Goal: Information Seeking & Learning: Check status

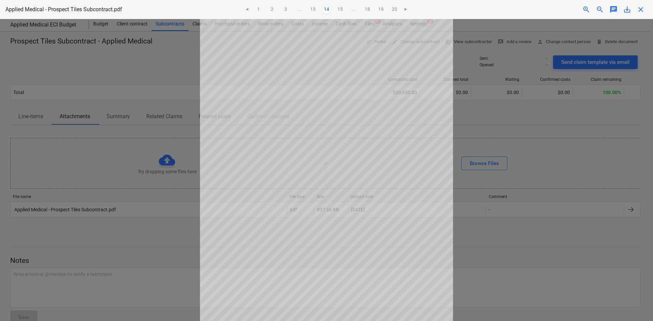
click at [646, 8] on div "close" at bounding box center [641, 9] width 14 height 8
click at [645, 9] on span "close" at bounding box center [641, 9] width 8 height 8
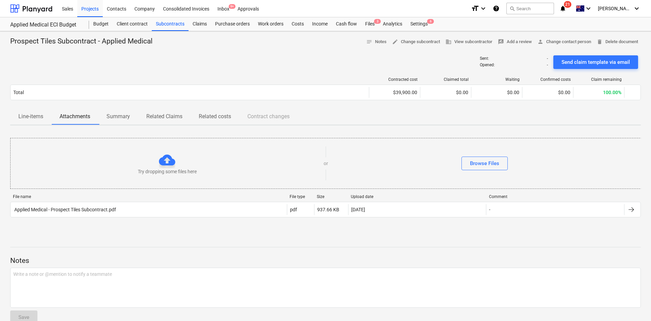
click at [238, 46] on div "Prospect Tiles Subcontract - Applied Medical notes Notes edit Change subcontrac…" at bounding box center [325, 42] width 630 height 11
click at [296, 25] on div "Costs" at bounding box center [297, 24] width 20 height 14
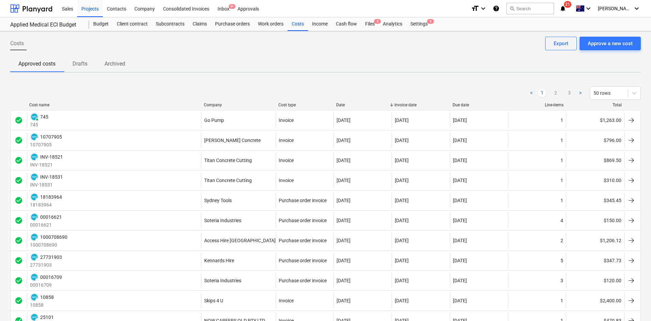
click at [209, 104] on div "Company" at bounding box center [238, 105] width 69 height 5
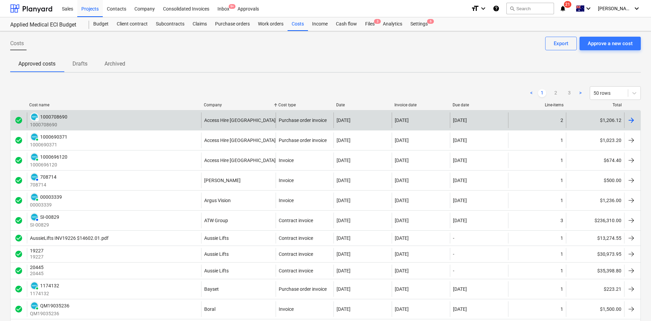
click at [120, 119] on div "DRAFT 1000708690 1000708690" at bounding box center [114, 121] width 174 height 16
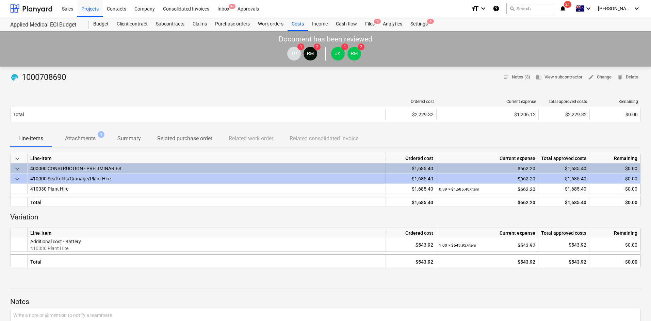
click at [77, 138] on p "Attachments" at bounding box center [80, 139] width 31 height 8
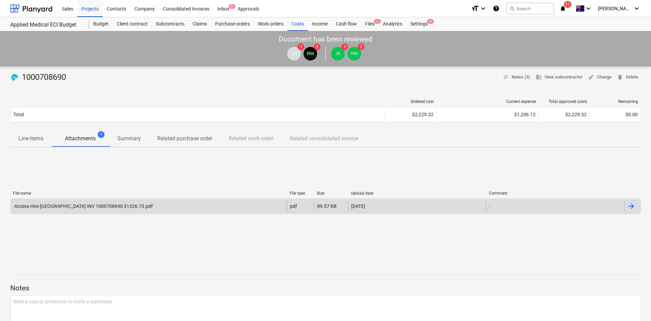
click at [71, 202] on div "Access Hire [GEOGRAPHIC_DATA] INV 1000708690 $1326.73.pdf" at bounding box center [149, 206] width 276 height 11
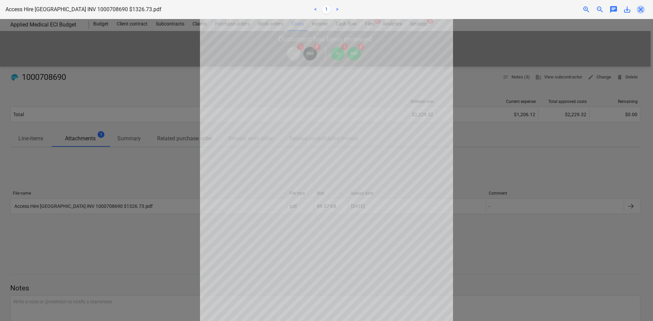
click at [643, 9] on span "close" at bounding box center [641, 9] width 8 height 8
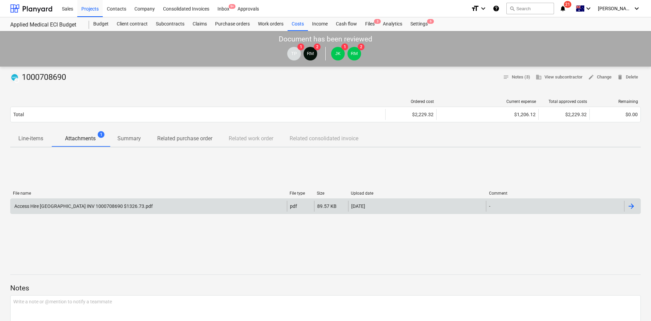
click at [152, 204] on div "Access Hire [GEOGRAPHIC_DATA] INV 1000708690 $1326.73.pdf" at bounding box center [149, 206] width 276 height 11
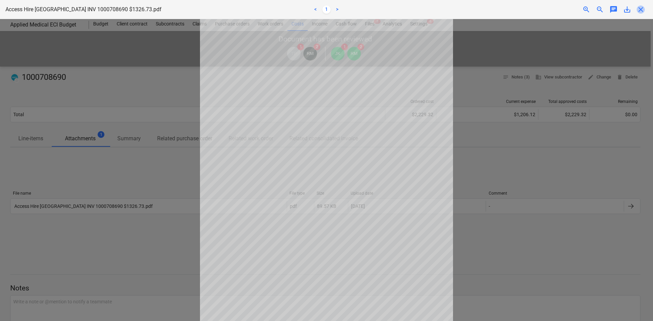
click at [643, 11] on span "close" at bounding box center [641, 9] width 8 height 8
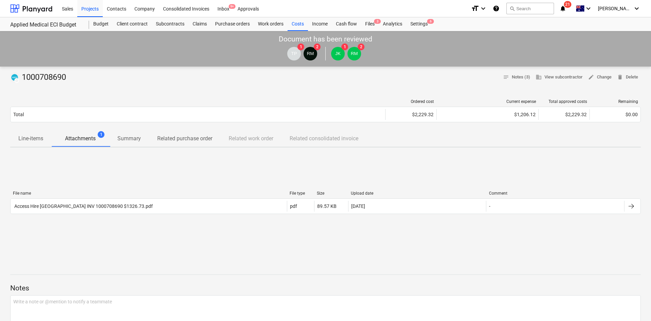
click at [179, 157] on div "File name File type Size Upload date Comment Access Hire [GEOGRAPHIC_DATA] INV …" at bounding box center [325, 204] width 630 height 102
click at [298, 22] on div "Costs" at bounding box center [297, 24] width 20 height 14
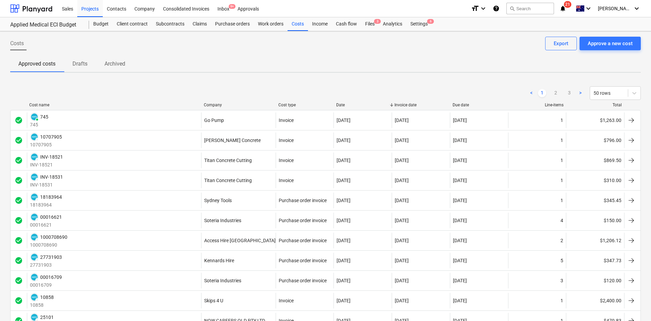
click at [222, 104] on div "Company" at bounding box center [238, 105] width 69 height 5
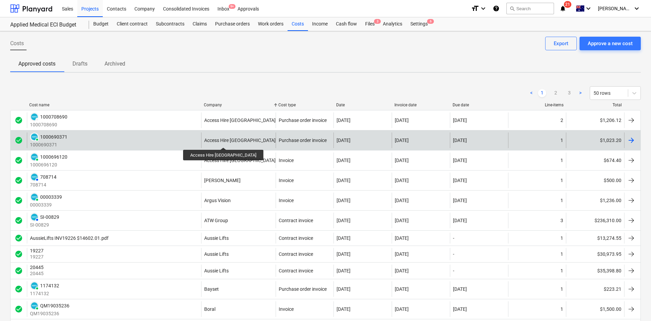
click at [211, 142] on div "Access Hire [GEOGRAPHIC_DATA]" at bounding box center [239, 140] width 71 height 5
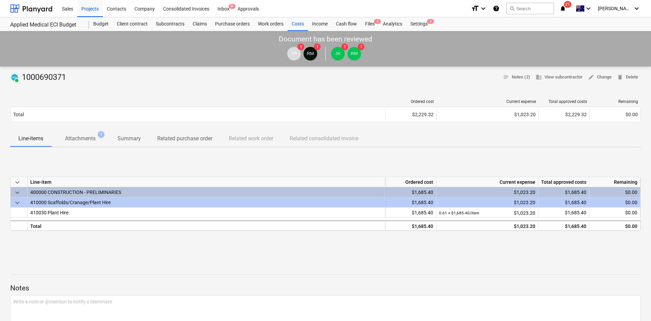
click at [90, 144] on span "Attachments 1" at bounding box center [80, 138] width 58 height 13
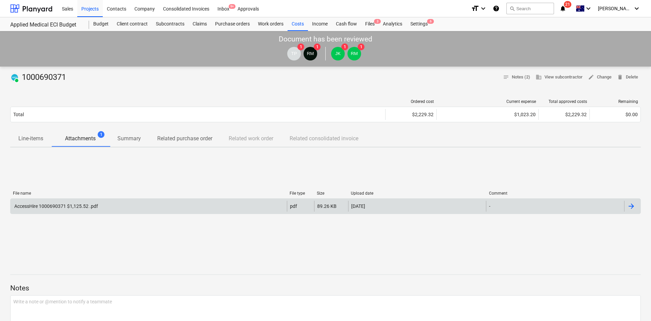
click at [86, 210] on div "AccessHire 1000690371 $1,125.52 .pdf" at bounding box center [149, 206] width 276 height 11
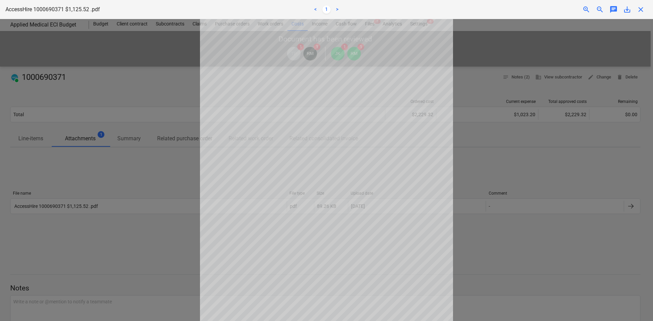
click at [549, 99] on div at bounding box center [326, 170] width 653 height 302
click at [640, 7] on span "close" at bounding box center [641, 9] width 8 height 8
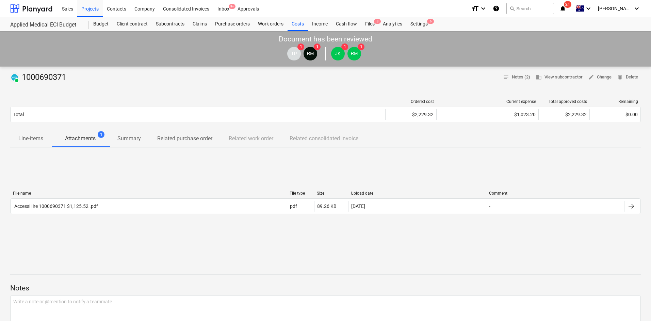
click at [195, 186] on div "File name File type Size Upload date Comment AccessHire 1000690371 $1,125.52 .p…" at bounding box center [325, 204] width 630 height 37
click at [296, 22] on div "Costs" at bounding box center [297, 24] width 20 height 14
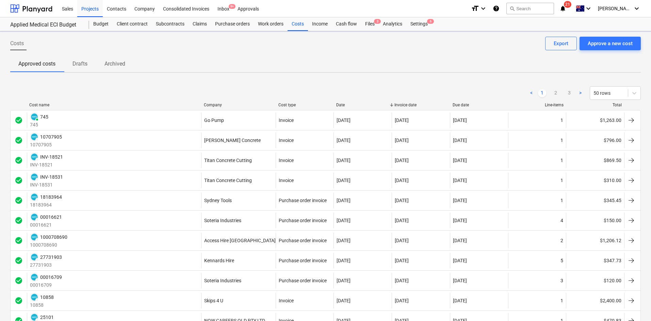
click at [213, 103] on div "Company" at bounding box center [238, 105] width 69 height 5
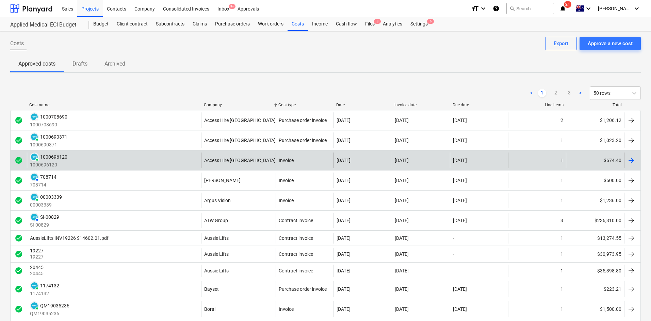
click at [99, 160] on div "PAID 1000696120 1000696120" at bounding box center [114, 161] width 174 height 16
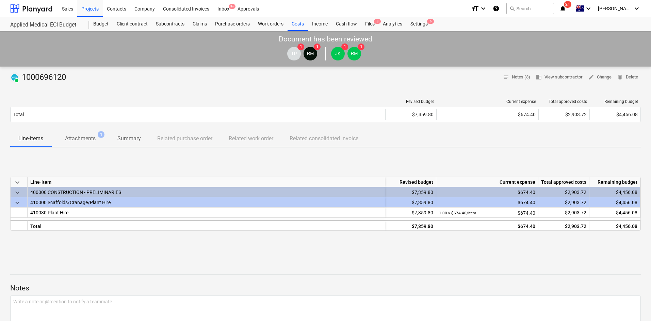
click at [80, 133] on span "Attachments 1" at bounding box center [80, 138] width 58 height 13
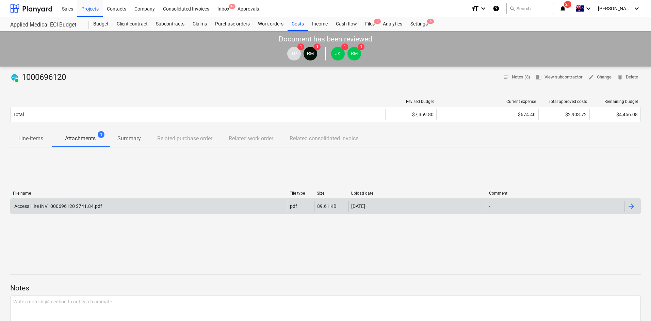
click at [98, 203] on div "Access Hire INV1000696120 $741.84.pdf" at bounding box center [149, 206] width 276 height 11
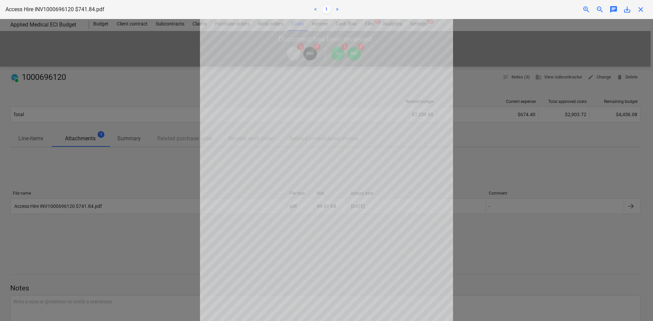
click at [642, 10] on span "close" at bounding box center [641, 9] width 8 height 8
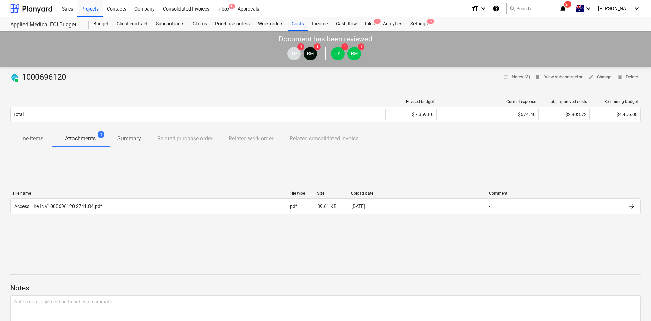
drag, startPoint x: 247, startPoint y: 84, endPoint x: 251, endPoint y: 54, distance: 29.8
click at [249, 82] on div "PAID 1000696120 notes Notes (3) business View subcontractor edit Change delete …" at bounding box center [325, 312] width 651 height 490
click at [299, 23] on div "Costs" at bounding box center [297, 24] width 20 height 14
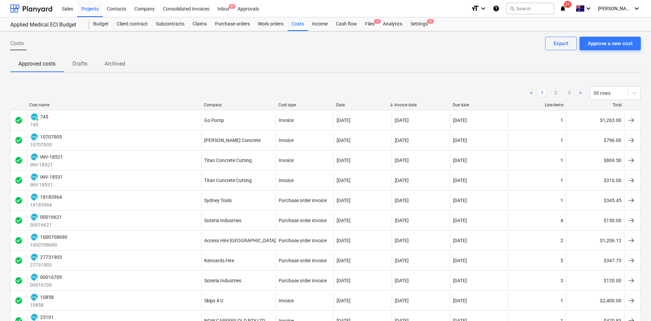
click at [216, 105] on div "Company" at bounding box center [238, 105] width 69 height 5
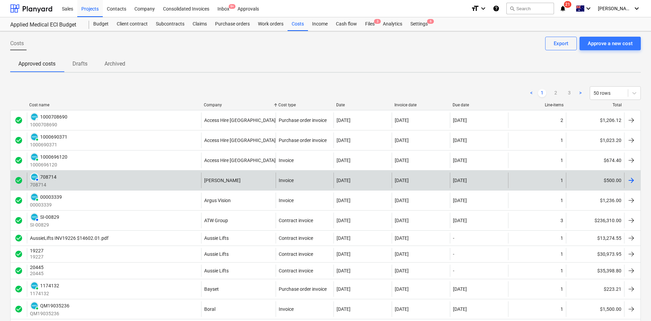
click at [132, 181] on div "AUTHORISED 708714 708714" at bounding box center [114, 181] width 174 height 16
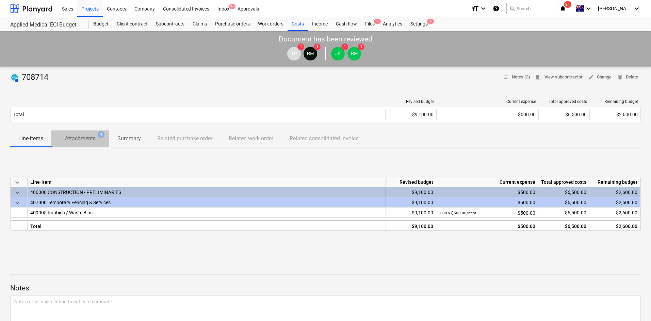
click at [77, 142] on p "Attachments" at bounding box center [80, 139] width 31 height 8
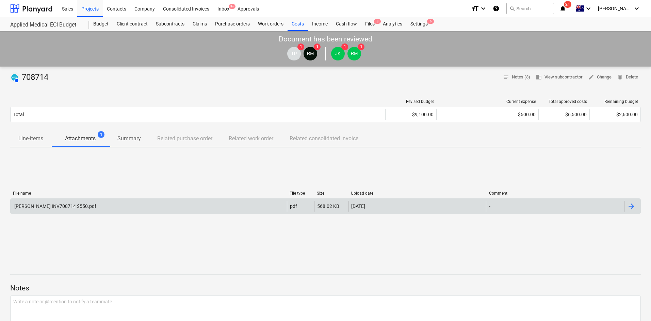
click at [83, 210] on div "[PERSON_NAME] INV708714 $550.pdf" at bounding box center [149, 206] width 276 height 11
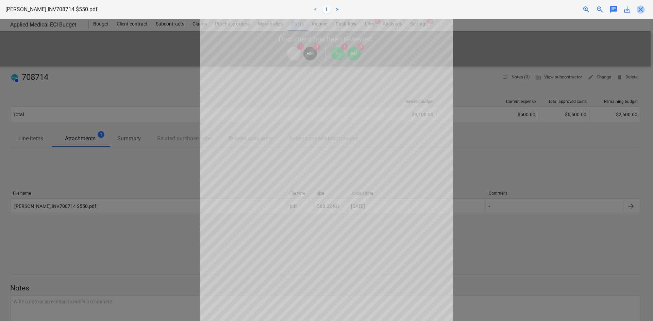
click at [640, 10] on span "close" at bounding box center [641, 9] width 8 height 8
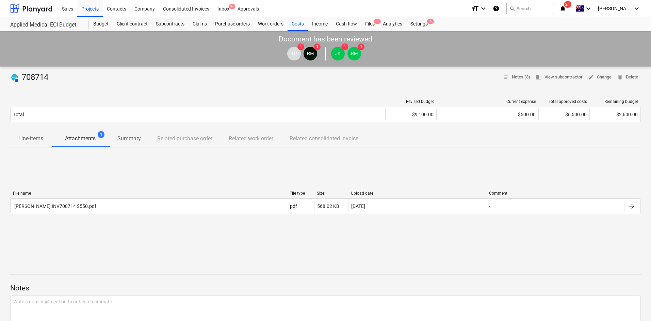
click at [117, 173] on div "File name File type Size Upload date Comment [PERSON_NAME] INV708714 $550.pdf p…" at bounding box center [325, 204] width 630 height 102
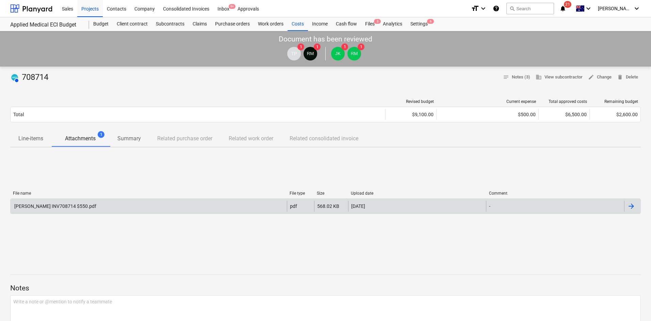
click at [119, 213] on div "[PERSON_NAME] INV708714 $550.pdf pdf 568.02 KB [DATE] -" at bounding box center [325, 207] width 630 height 16
click at [122, 209] on div "[PERSON_NAME] INV708714 $550.pdf" at bounding box center [149, 206] width 276 height 11
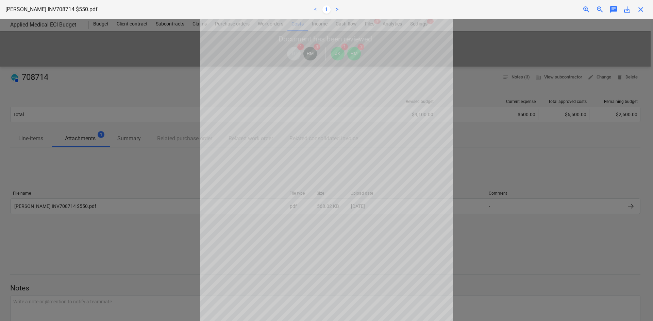
scroll to position [57, 0]
click at [589, 11] on span "zoom_in" at bounding box center [586, 9] width 8 height 8
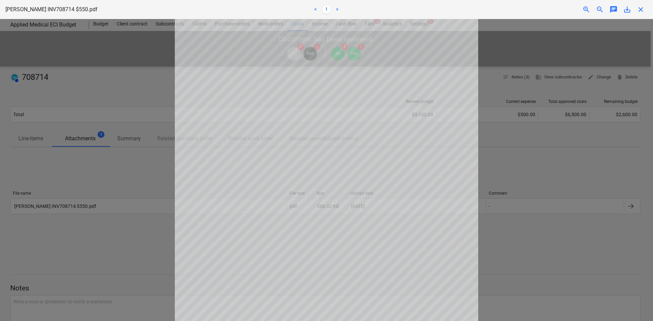
scroll to position [61, 0]
drag, startPoint x: 533, startPoint y: 183, endPoint x: 583, endPoint y: 10, distance: 179.7
click at [534, 181] on div at bounding box center [326, 170] width 653 height 302
click at [639, 12] on span "close" at bounding box center [641, 9] width 8 height 8
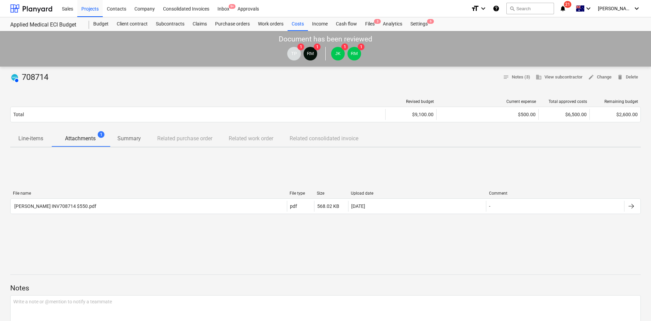
click at [300, 76] on div "AUTHORISED 708714 notes Notes (3) business View subcontractor edit Change delet…" at bounding box center [325, 77] width 630 height 11
click at [367, 22] on div "Files 3" at bounding box center [370, 24] width 18 height 14
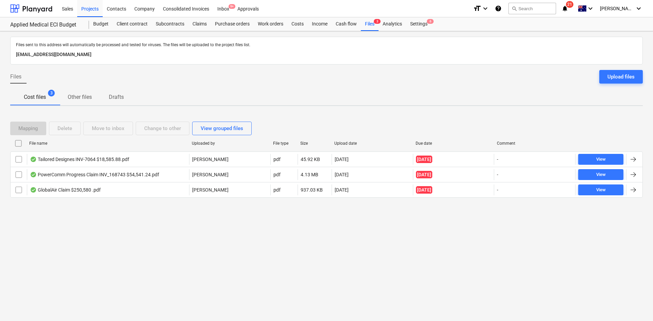
click at [568, 10] on icon "notifications" at bounding box center [565, 8] width 7 height 8
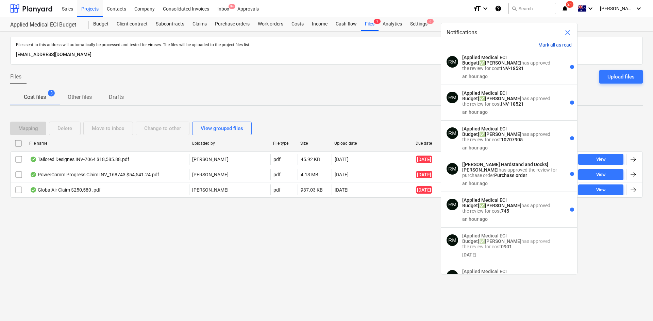
click at [544, 46] on button "Mark all as read" at bounding box center [554, 44] width 33 height 5
click at [544, 45] on button "Mark all as read" at bounding box center [554, 44] width 33 height 5
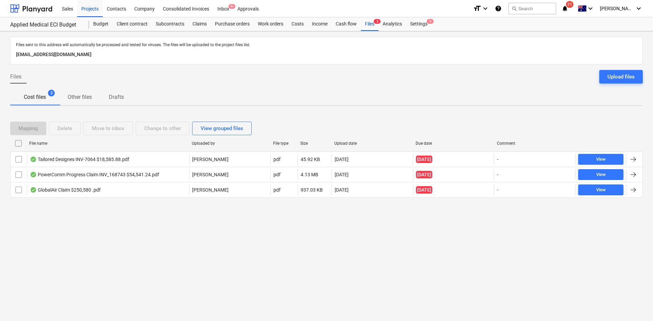
click at [383, 80] on div "Files Upload files" at bounding box center [326, 79] width 633 height 19
click at [88, 10] on div "Projects" at bounding box center [90, 8] width 26 height 17
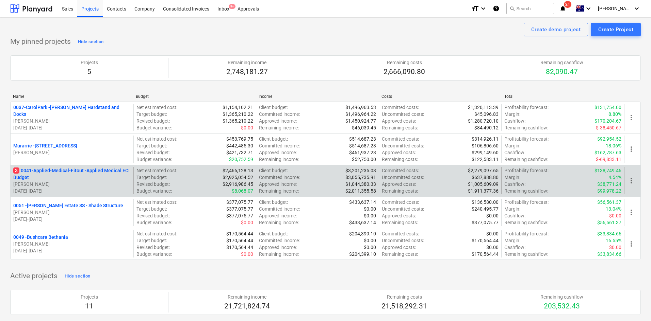
click at [63, 171] on p "3 0041-Applied-Medical-Fitout - Applied Medical ECI Budget" at bounding box center [71, 174] width 117 height 14
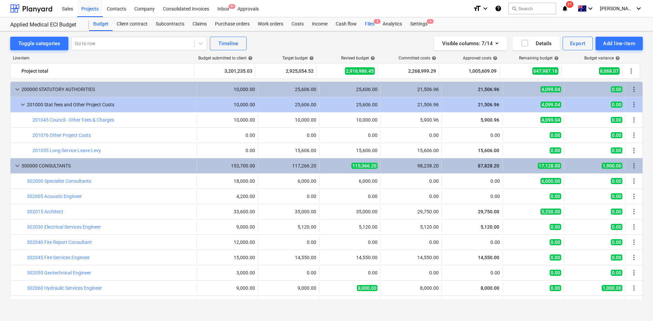
click at [367, 23] on div "Files 3" at bounding box center [370, 24] width 18 height 14
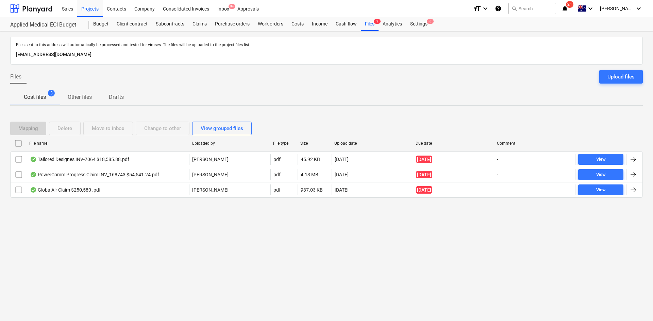
click at [412, 250] on div "Files sent to this address will automatically be processed and tested for virus…" at bounding box center [326, 176] width 653 height 290
click at [568, 11] on icon "notifications" at bounding box center [565, 8] width 7 height 8
click at [595, 8] on icon "keyboard_arrow_down" at bounding box center [590, 8] width 8 height 8
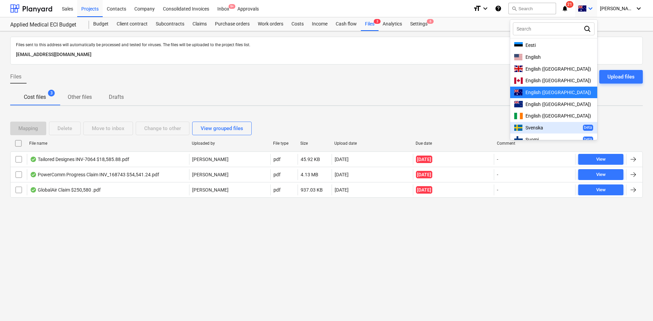
click at [128, 259] on div at bounding box center [326, 160] width 653 height 321
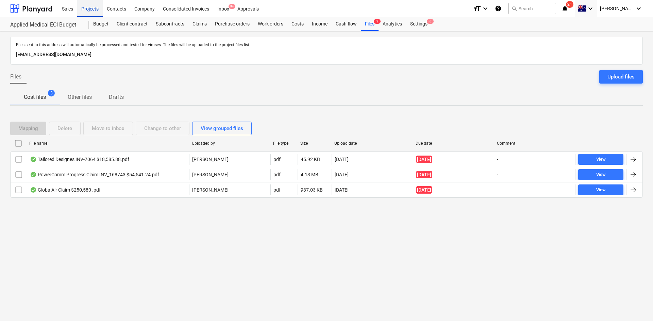
click at [91, 12] on div "Projects" at bounding box center [90, 8] width 26 height 17
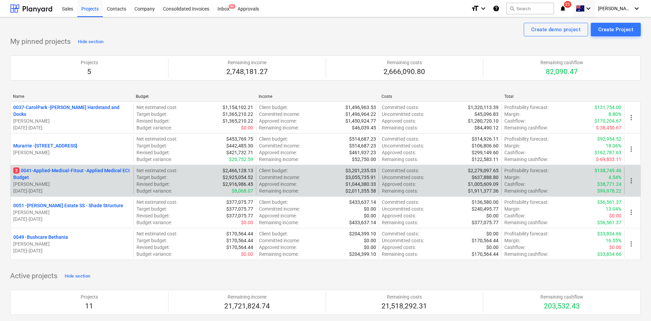
click at [59, 170] on p "3 0041-Applied-Medical-Fitout - Applied Medical ECI Budget" at bounding box center [71, 174] width 117 height 14
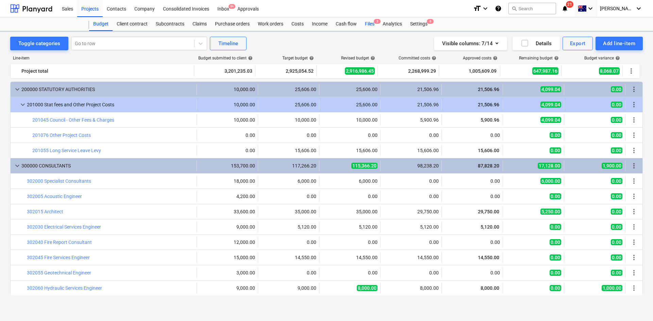
click at [371, 24] on div "Files 3" at bounding box center [370, 24] width 18 height 14
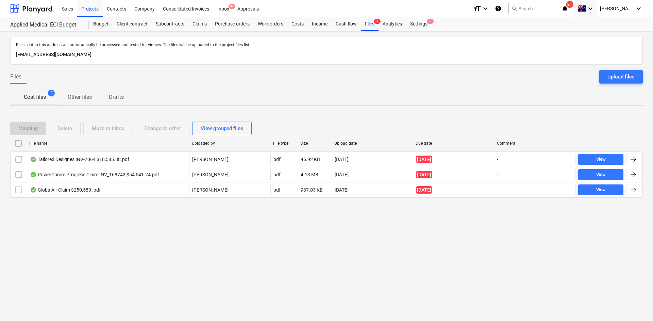
click at [123, 232] on div "Files sent to this address will automatically be processed and tested for virus…" at bounding box center [326, 176] width 653 height 290
click at [91, 12] on div "Projects" at bounding box center [90, 8] width 26 height 17
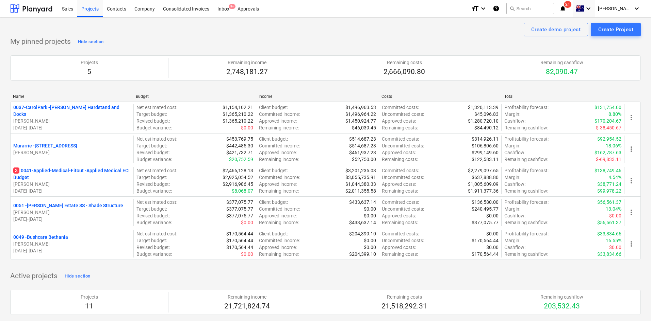
click at [567, 8] on span "notifications 21" at bounding box center [563, 8] width 8 height 8
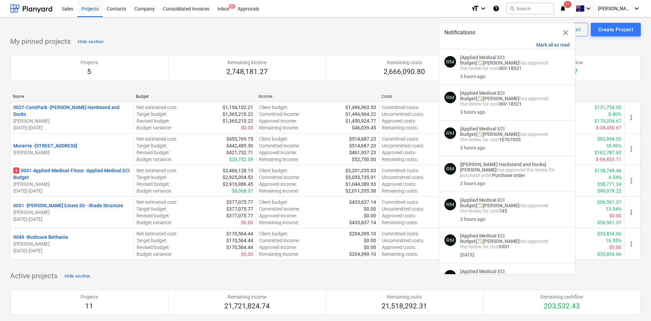
click at [538, 45] on button "Mark all as read" at bounding box center [552, 44] width 33 height 5
click at [333, 49] on div "Projects 5 Remaining income 2,748,181.27 Remaining costs 2,666,090.80 Remaining…" at bounding box center [325, 67] width 630 height 41
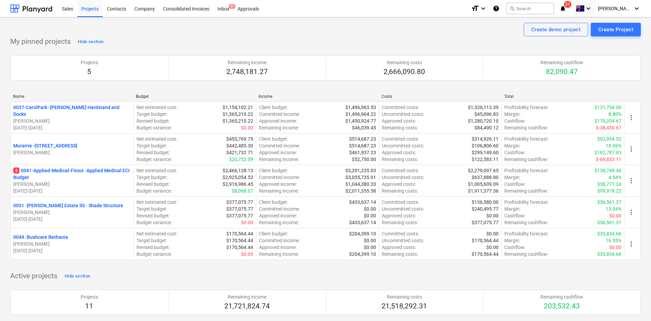
drag, startPoint x: 99, startPoint y: 175, endPoint x: 98, endPoint y: 170, distance: 5.1
click at [99, 175] on p "3 0041-Applied-Medical-Fitout - Applied Medical ECI Budget" at bounding box center [71, 174] width 117 height 14
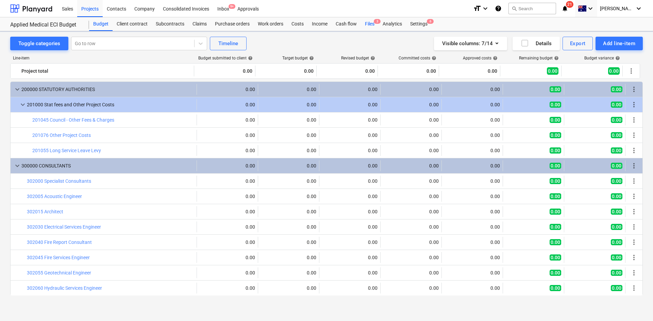
click at [370, 27] on div "Files 3" at bounding box center [370, 24] width 18 height 14
